Goal: Communication & Community: Ask a question

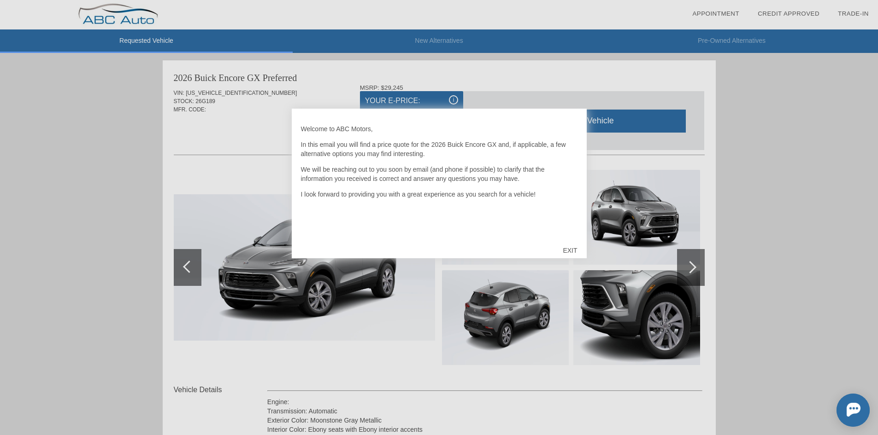
click at [569, 250] on div "EXIT" at bounding box center [569, 251] width 33 height 28
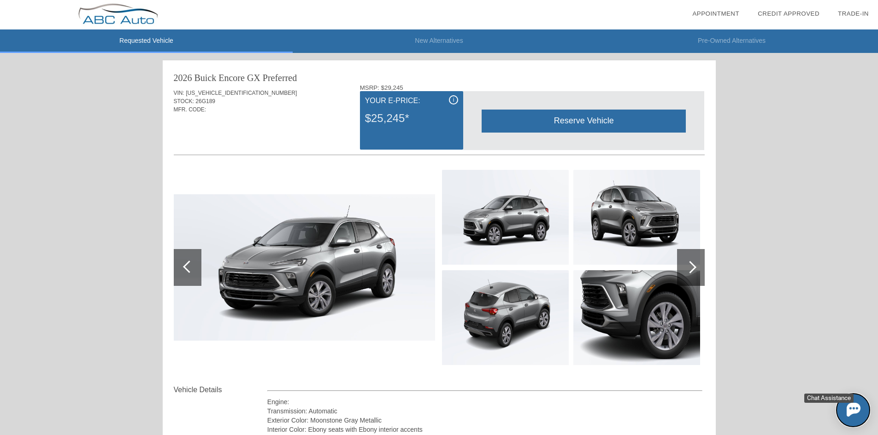
click at [861, 408] on button at bounding box center [852, 410] width 33 height 33
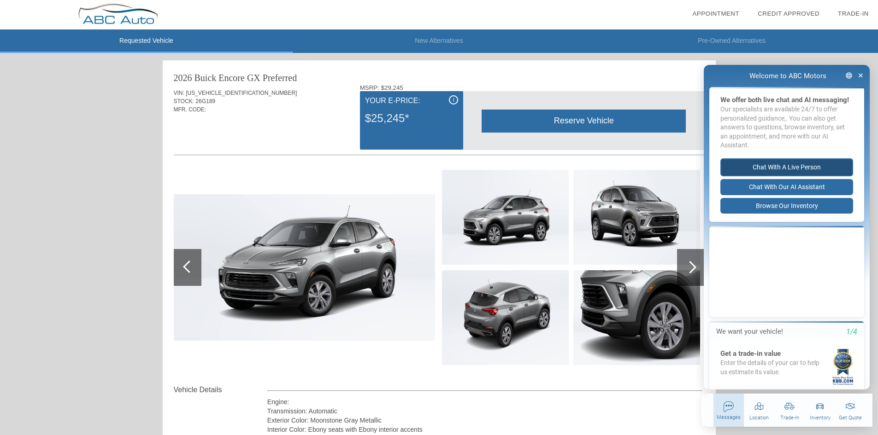
click at [796, 176] on button "Chat with a live person" at bounding box center [786, 167] width 133 height 18
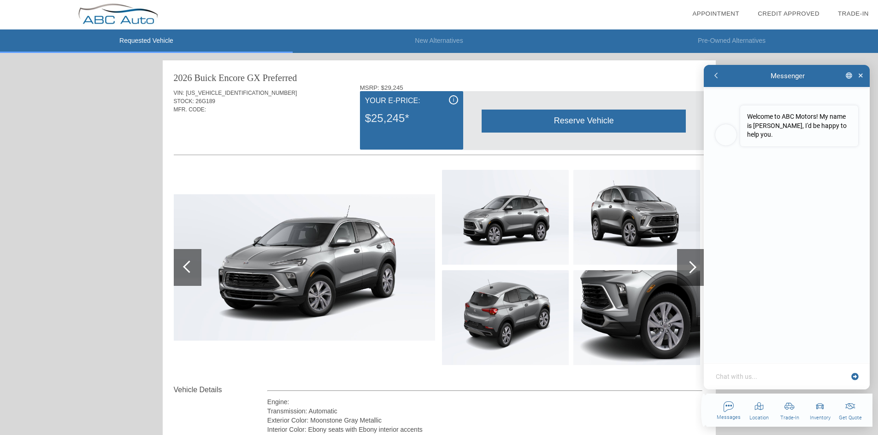
click at [743, 369] on div "Chat with us..." at bounding box center [786, 376] width 166 height 26
click at [743, 375] on textarea at bounding box center [781, 376] width 134 height 9
type textarea "x"
type textarea "H"
type textarea "x"
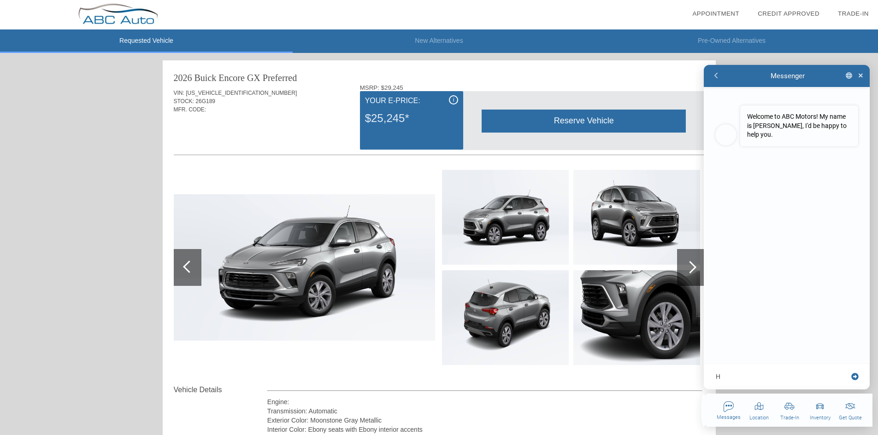
type textarea "He"
type textarea "x"
type textarea "Hel"
type textarea "x"
type textarea "Hell"
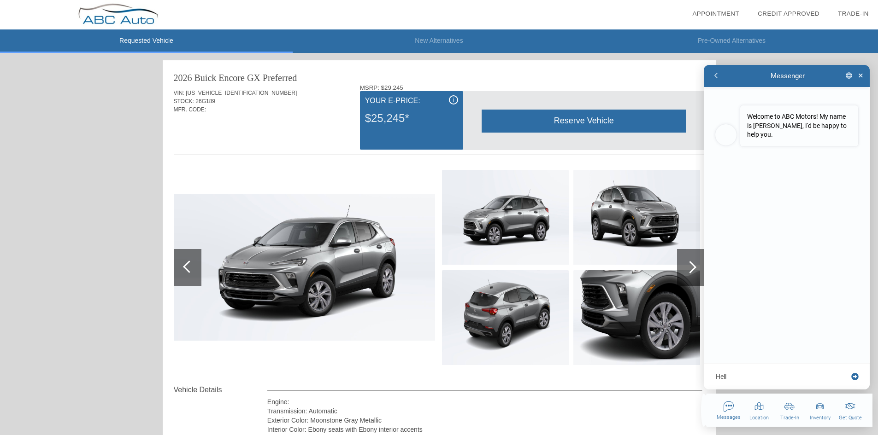
type textarea "x"
type textarea "Hello"
type textarea "x"
click at [762, 377] on textarea at bounding box center [781, 376] width 134 height 9
type textarea "x"
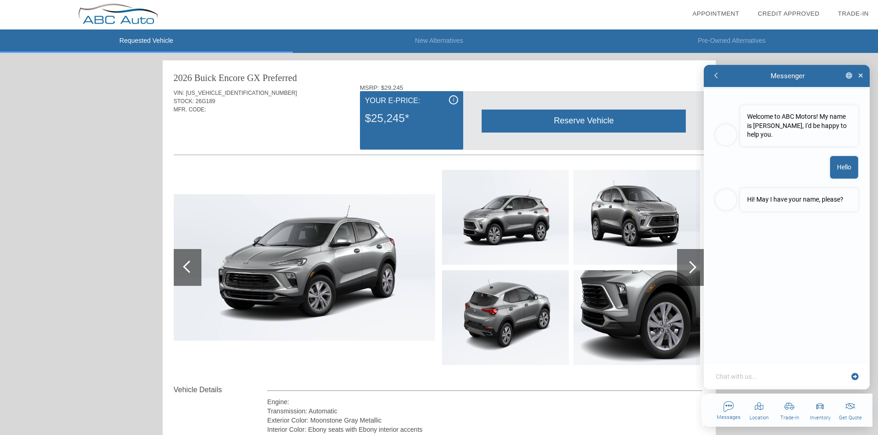
type textarea "H"
type textarea "x"
type textarea "Hi"
type textarea "x"
type textarea "Hi"
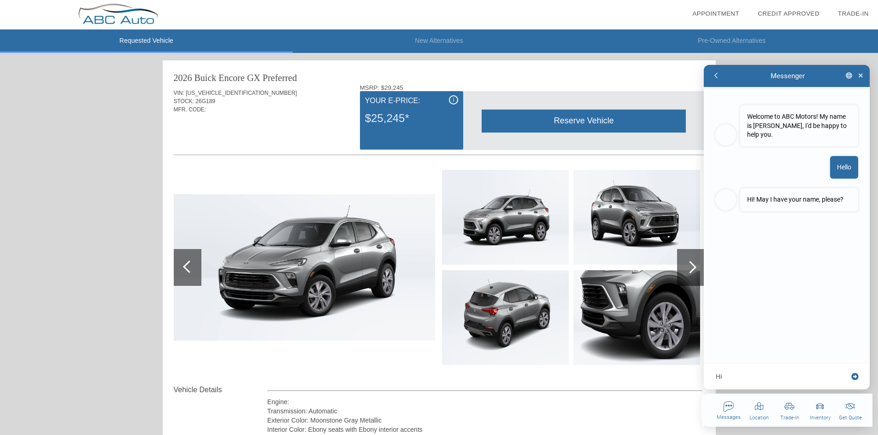
type textarea "x"
type textarea "Hi t"
type textarea "x"
type textarea "Hi th"
type textarea "x"
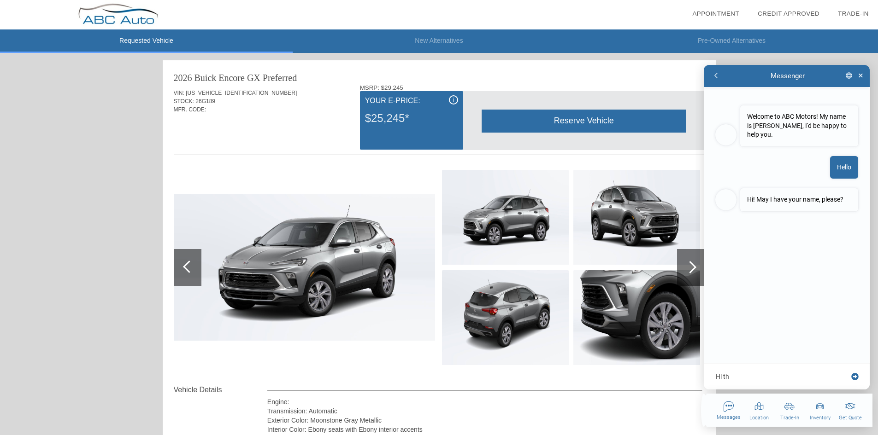
type textarea "Hi thi"
type textarea "x"
type textarea "Hi this"
type textarea "x"
type textarea "Hi this"
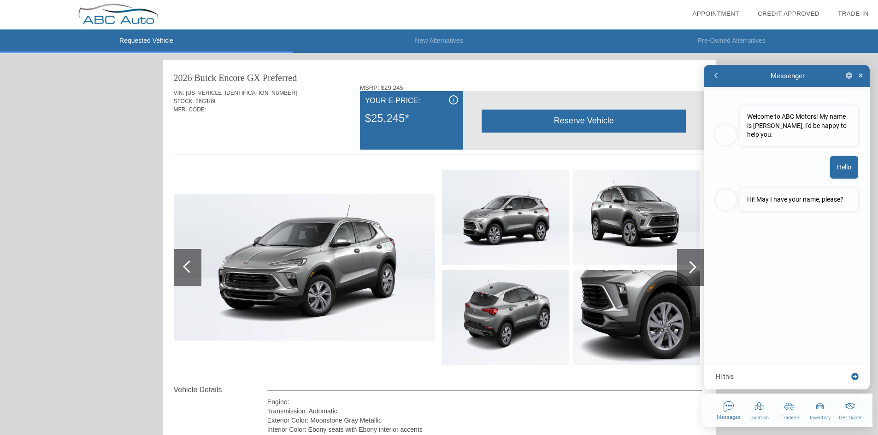
type textarea "x"
type textarea "Hi this i"
type textarea "x"
type textarea "Hi this is"
type textarea "x"
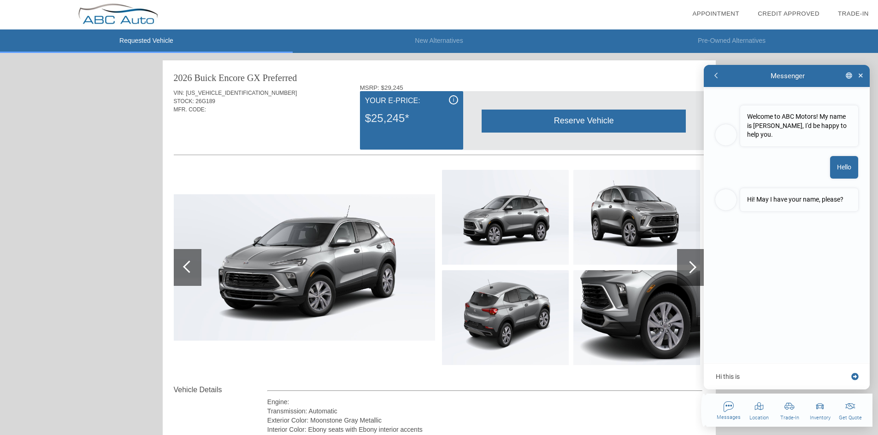
type textarea "Hi this is"
type textarea "x"
type textarea "Hi this is K"
type textarea "x"
type textarea "Hi this is [PERSON_NAME]"
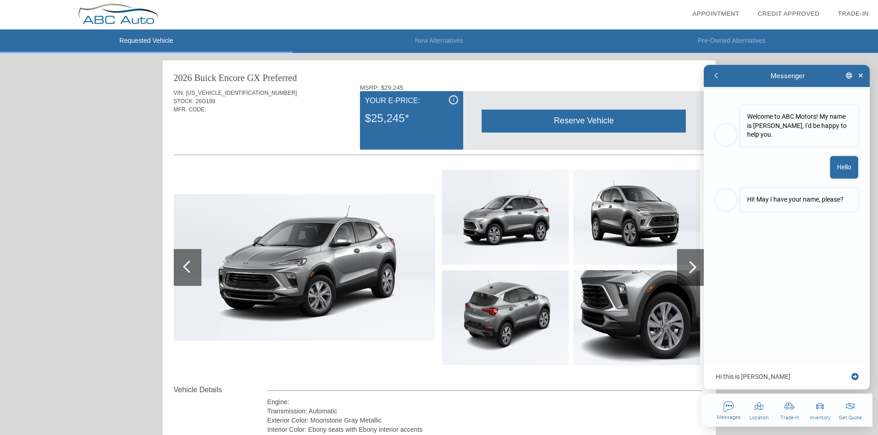
type textarea "x"
type textarea "Hi this is Kol"
type textarea "x"
type textarea "Hi this is [PERSON_NAME]"
type textarea "x"
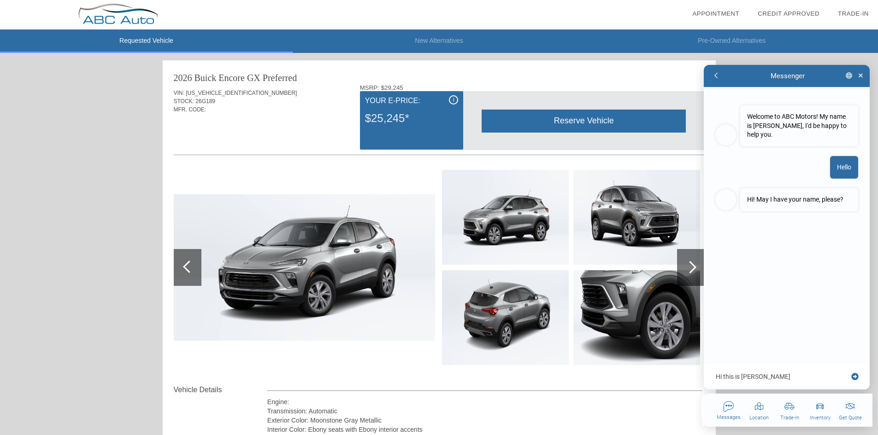
type textarea "Hi this is [PERSON_NAME]"
type textarea "x"
type textarea "Hi this is [PERSON_NAME]"
type textarea "x"
type textarea "Hi this is Kolby f"
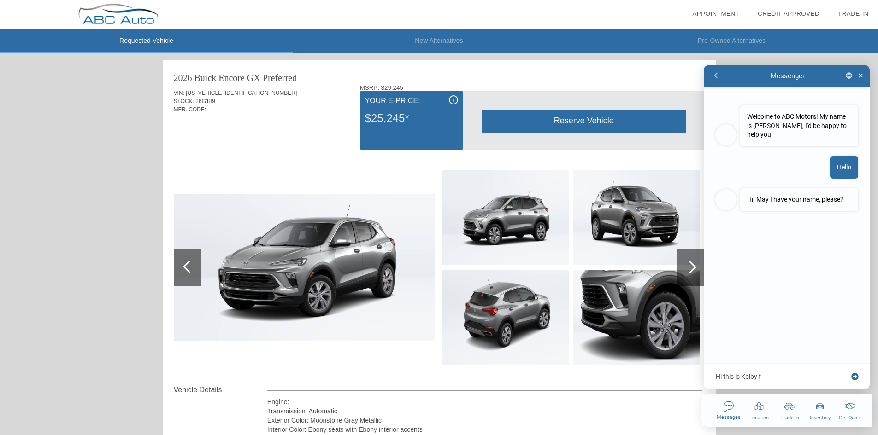
type textarea "x"
type textarea "Hi this is Kolby fr"
type textarea "x"
type textarea "Hi this is Kolby fro"
type textarea "x"
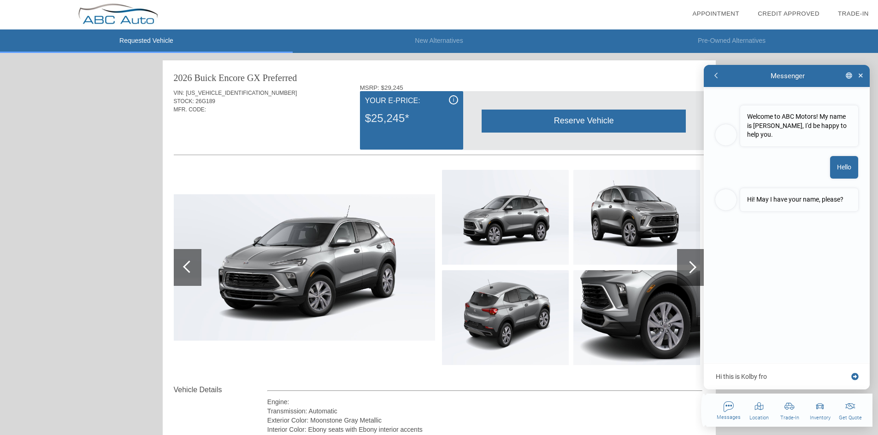
type textarea "Hi this is [PERSON_NAME] from"
type textarea "x"
type textarea "Hi this is [PERSON_NAME] from"
type textarea "x"
type textarea "Hi this is [PERSON_NAME] from D"
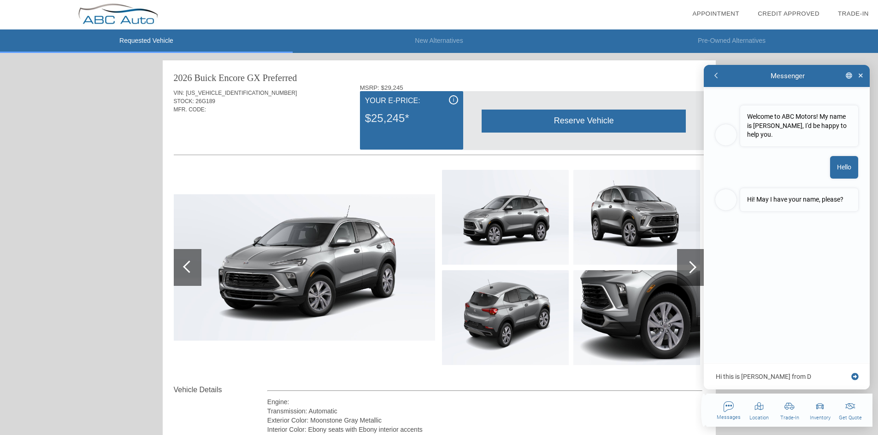
type textarea "x"
type textarea "Hi this is [PERSON_NAME] from DA"
type textarea "x"
type textarea "Hi this is [PERSON_NAME] from DAS"
type textarea "x"
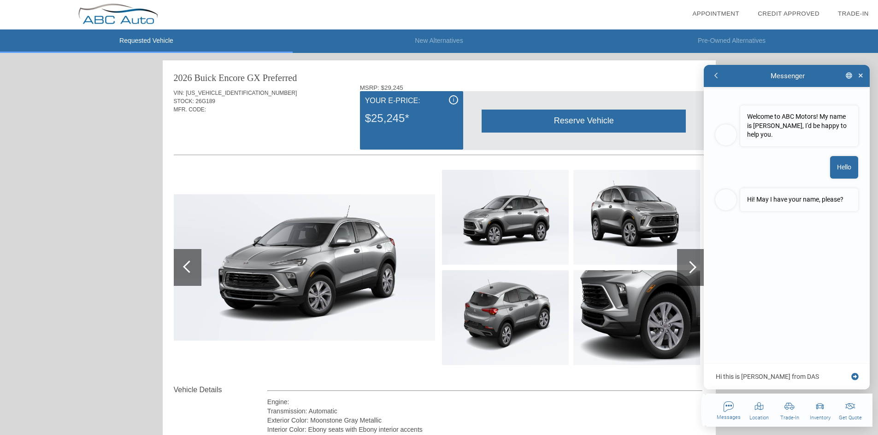
type textarea "Hi this is [PERSON_NAME] from DAS,"
type textarea "x"
type textarea "Hi this is [PERSON_NAME] from DAS,"
type textarea "x"
type textarea "Hi this is [PERSON_NAME] from DAS, j"
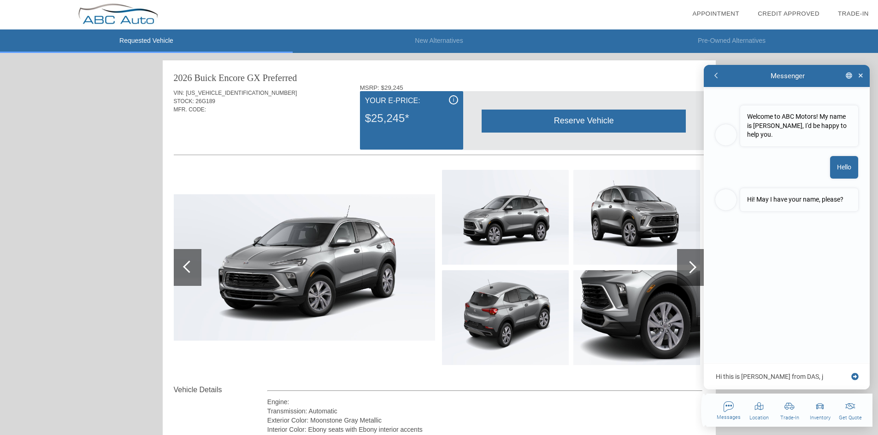
type textarea "x"
type textarea "Hi this is [PERSON_NAME] from DAS, ju"
type textarea "x"
type textarea "Hi this is [PERSON_NAME] from DAS, jus"
type textarea "x"
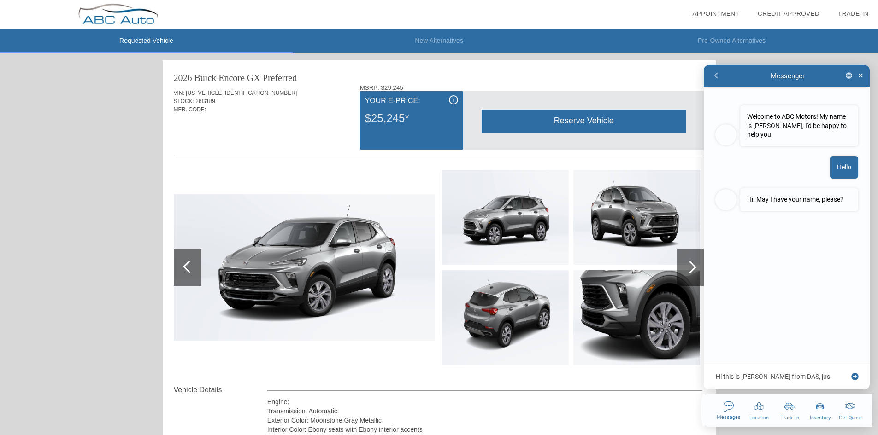
type textarea "Hi this is [PERSON_NAME] from DAS, just"
type textarea "x"
type textarea "Hi this is [PERSON_NAME] from DAS, just"
type textarea "x"
type textarea "Hi this is [PERSON_NAME] from DAS, just t"
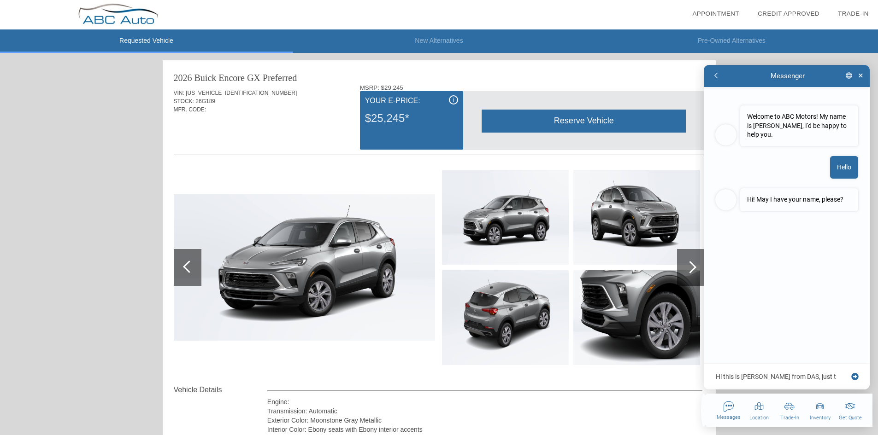
type textarea "x"
type textarea "Hi this is [PERSON_NAME] from DAS, just te"
type textarea "x"
type textarea "Hi this is [PERSON_NAME] from DAS, just tes"
type textarea "x"
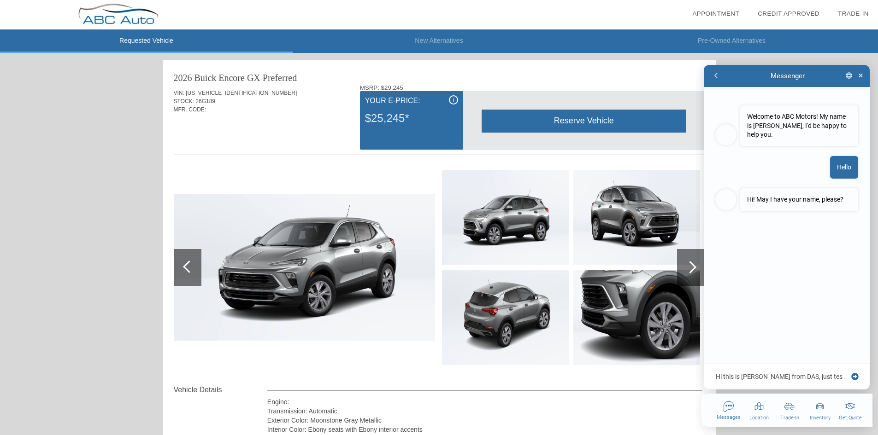
type textarea "Hi this is [PERSON_NAME] from DAS, just test"
type textarea "x"
type textarea "Hi this is [PERSON_NAME] from DAS, just testi"
type textarea "x"
type textarea "Hi this is [PERSON_NAME] from DAS, just testin"
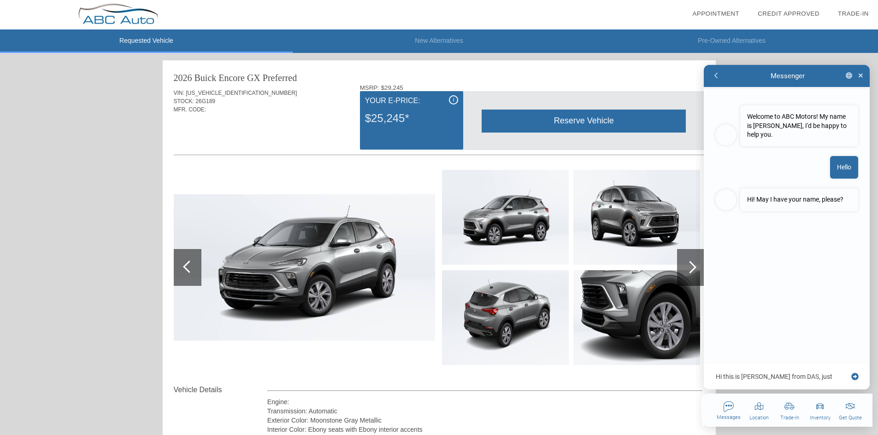
type textarea "x"
type textarea "Hi this is [PERSON_NAME] from DAS, just testing"
type textarea "x"
type textarea "Hi this is [PERSON_NAME] from DAS, just testing."
type textarea "x"
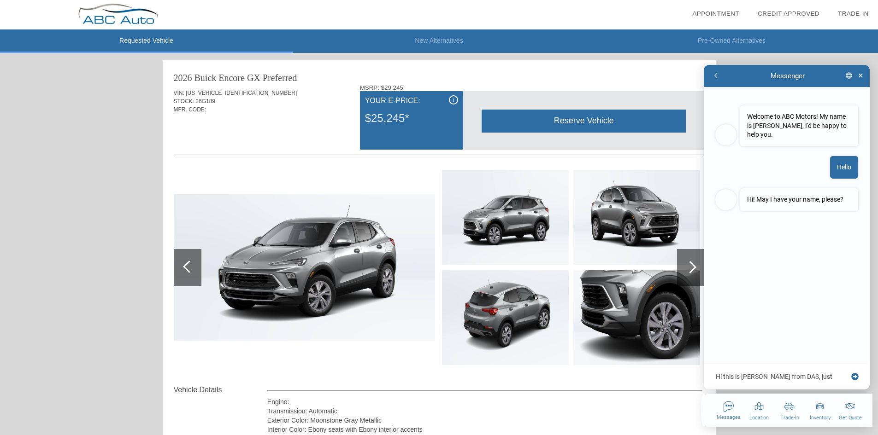
type textarea "Hi this is [PERSON_NAME] from DAS, just testing."
type textarea "x"
type textarea "Hi this is [PERSON_NAME] from DAS, just testing. T"
type textarea "x"
type textarea "Hi this is [PERSON_NAME] from DAS, just testing. Th"
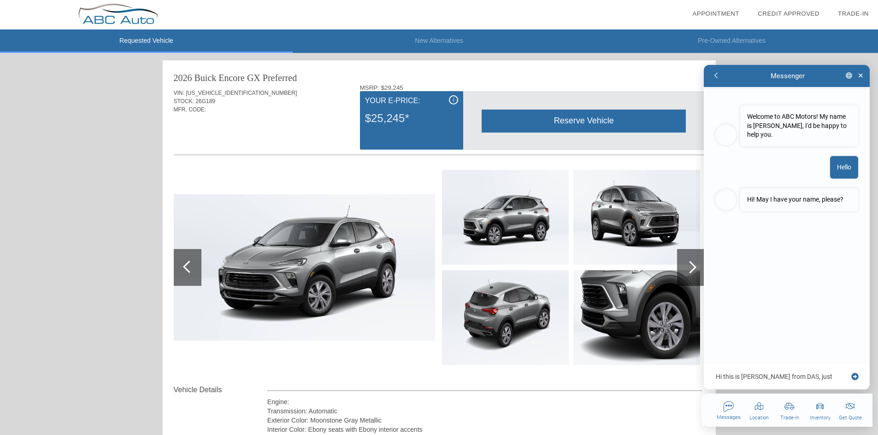
type textarea "x"
type textarea "Hi this is [PERSON_NAME] from DAS, just testing. Tha"
type textarea "x"
type textarea "Hi this is [PERSON_NAME] from DAS, just testing. Than"
type textarea "x"
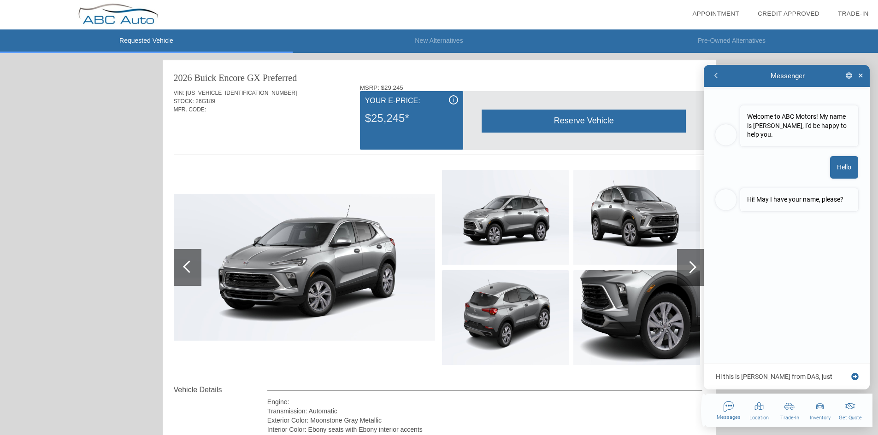
type textarea "Hi this is [PERSON_NAME] from DAS, just testing. Thank"
type textarea "x"
type textarea "Hi this is [PERSON_NAME] from DAS, just testing. Thank"
type textarea "x"
type textarea "Hi this is [PERSON_NAME] from DAS, just testing. Thank y"
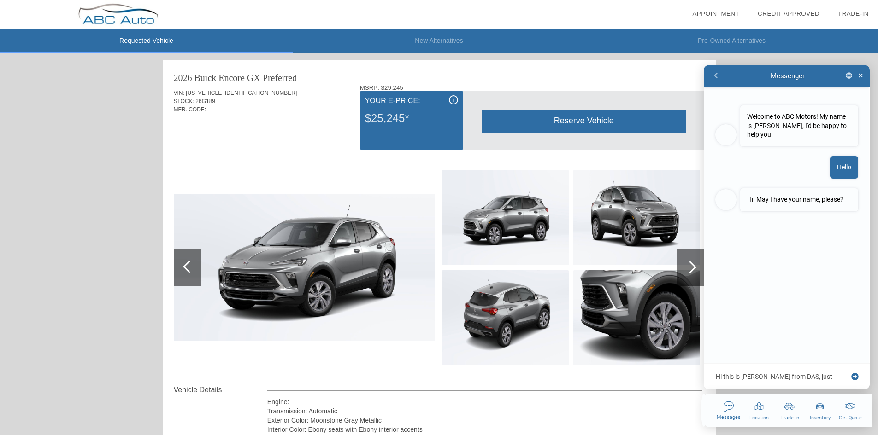
type textarea "x"
type textarea "Hi this is [PERSON_NAME] from DAS, just testing. Thank yo"
type textarea "x"
type textarea "Hi this is [PERSON_NAME] from DAS, just testing. Thank you"
type textarea "x"
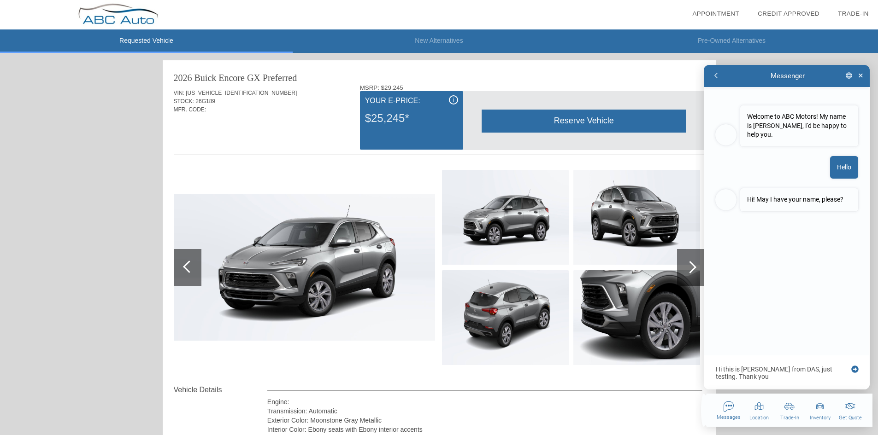
type textarea "Hi this is [PERSON_NAME] from DAS, just testing. Thank you!"
type textarea "x"
